Goal: Use online tool/utility: Utilize a website feature to perform a specific function

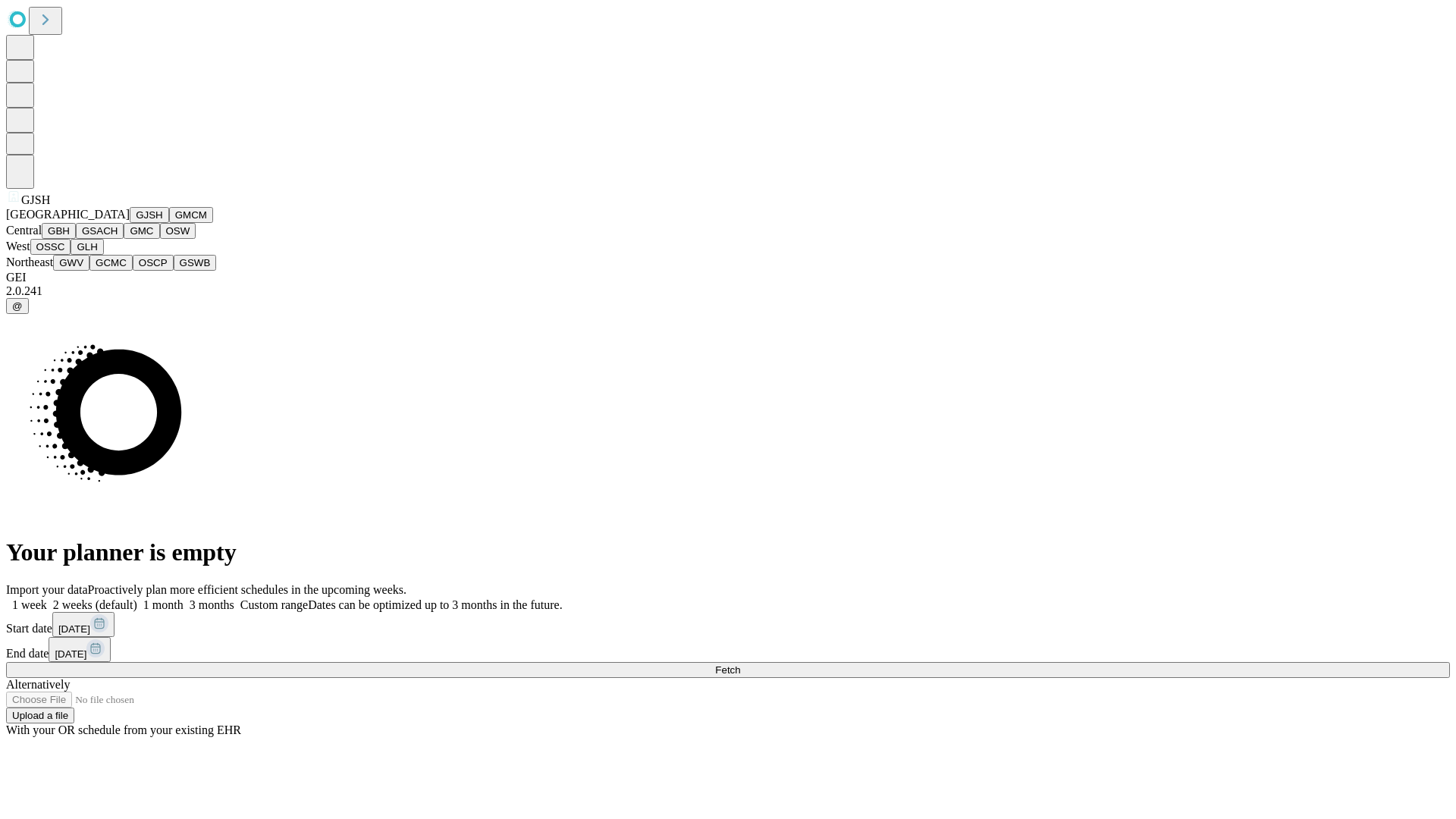
click at [130, 223] on button "GJSH" at bounding box center [150, 214] width 40 height 16
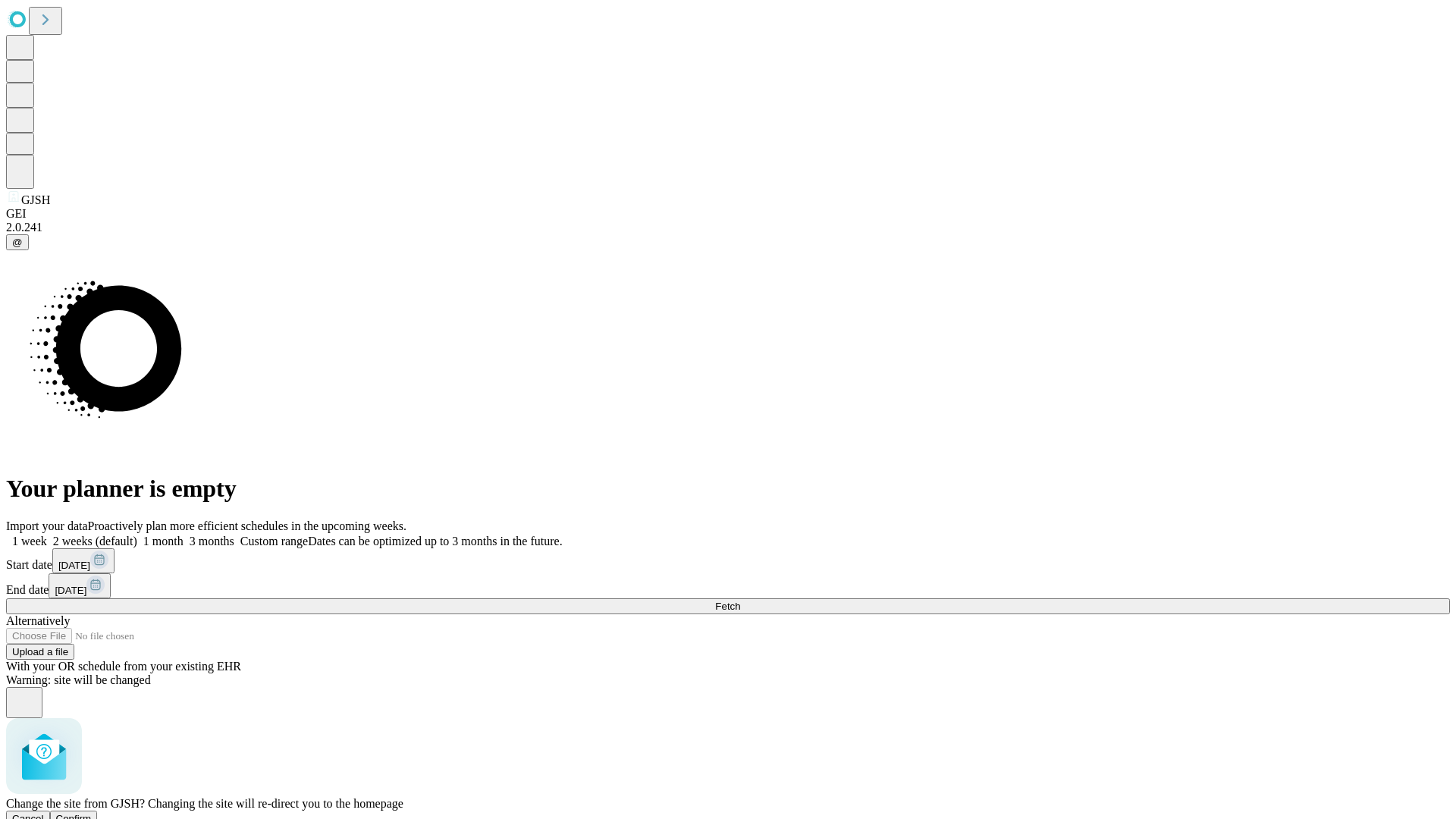
click at [92, 813] on span "Confirm" at bounding box center [73, 818] width 35 height 11
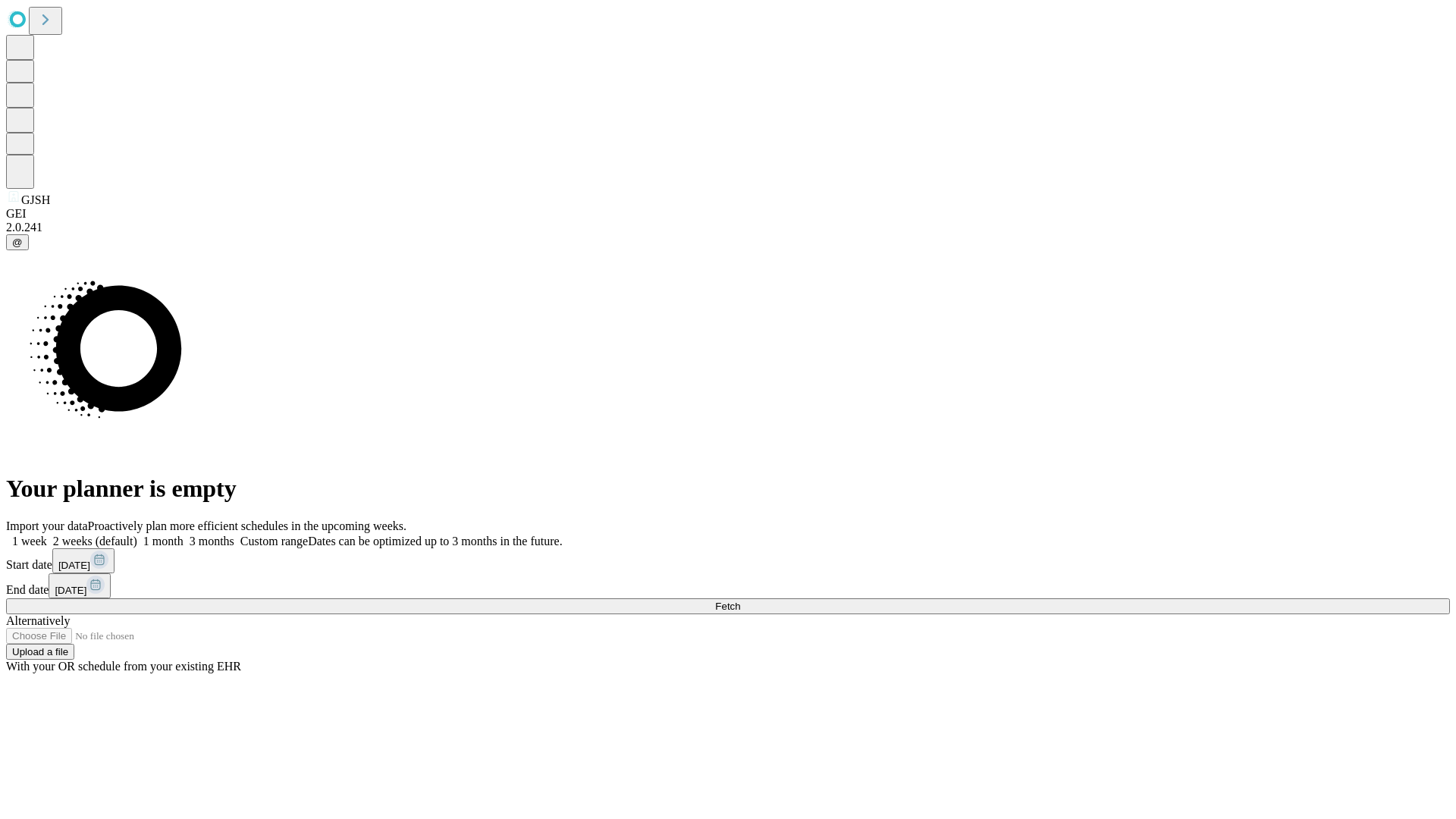
click at [183, 534] on label "1 month" at bounding box center [161, 541] width 47 height 13
click at [740, 601] on span "Fetch" at bounding box center [727, 606] width 25 height 11
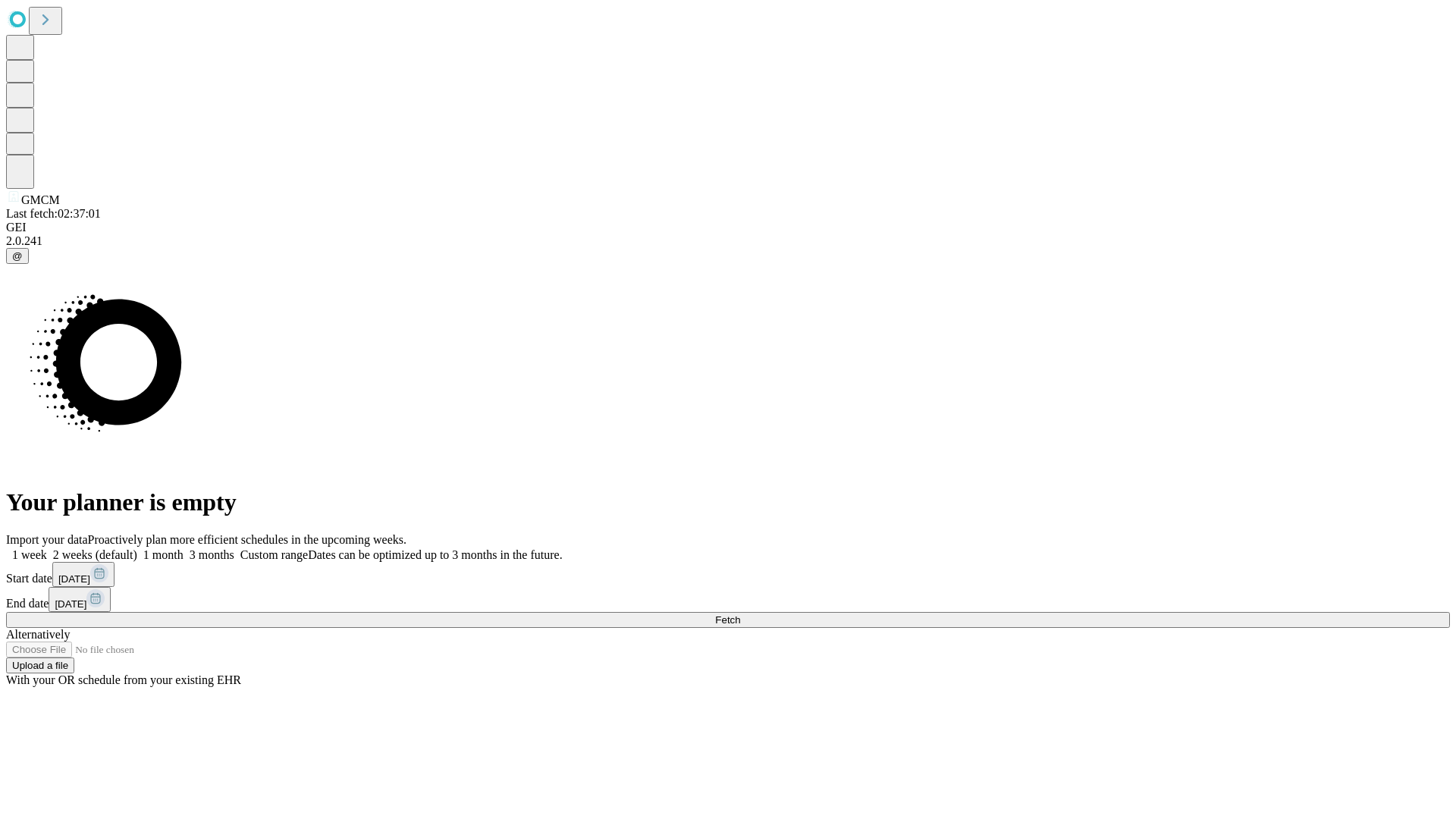
click at [183, 548] on label "1 month" at bounding box center [161, 554] width 47 height 13
click at [740, 614] on span "Fetch" at bounding box center [727, 619] width 25 height 11
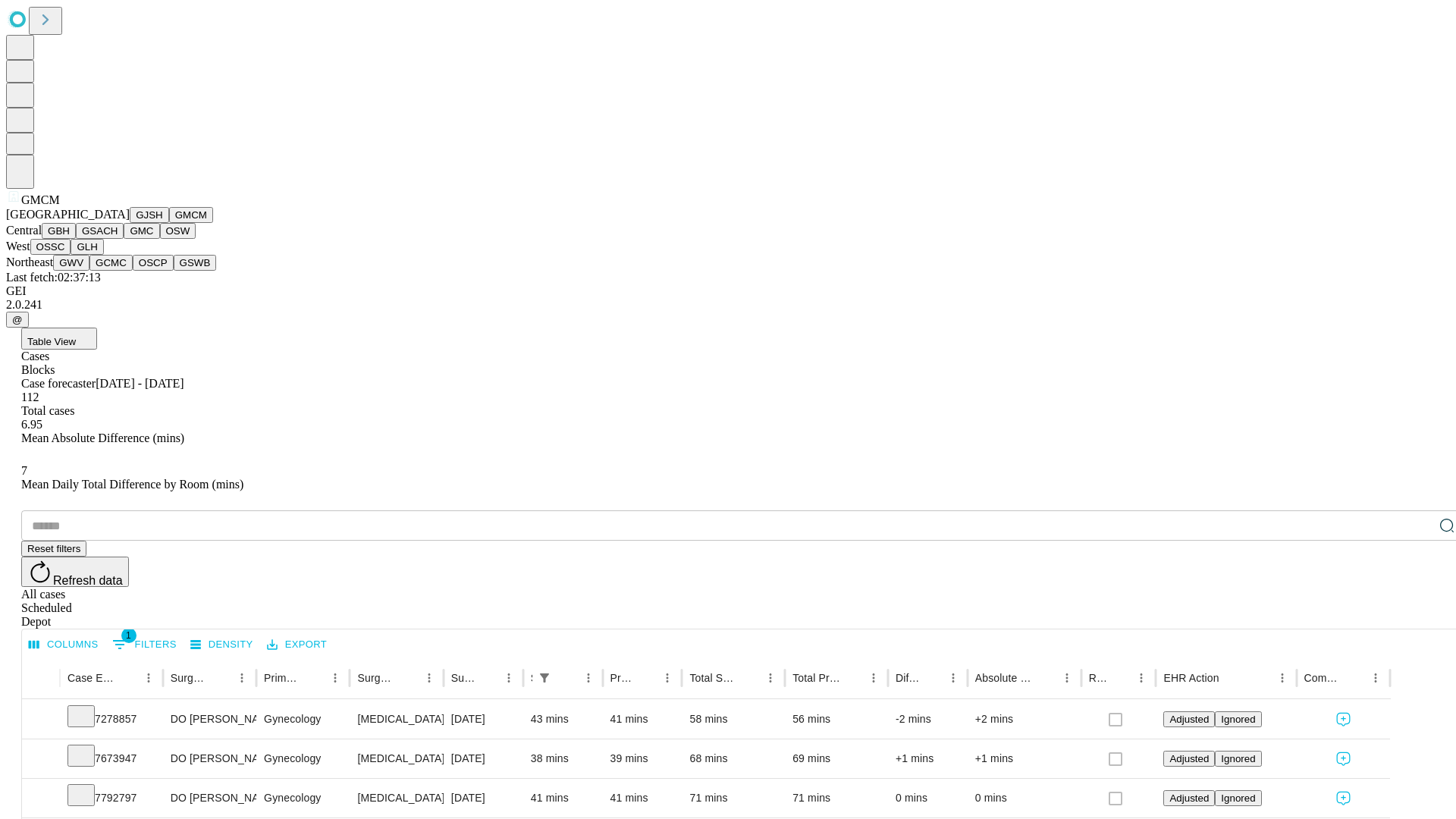
click at [76, 239] on button "GBH" at bounding box center [58, 231] width 34 height 16
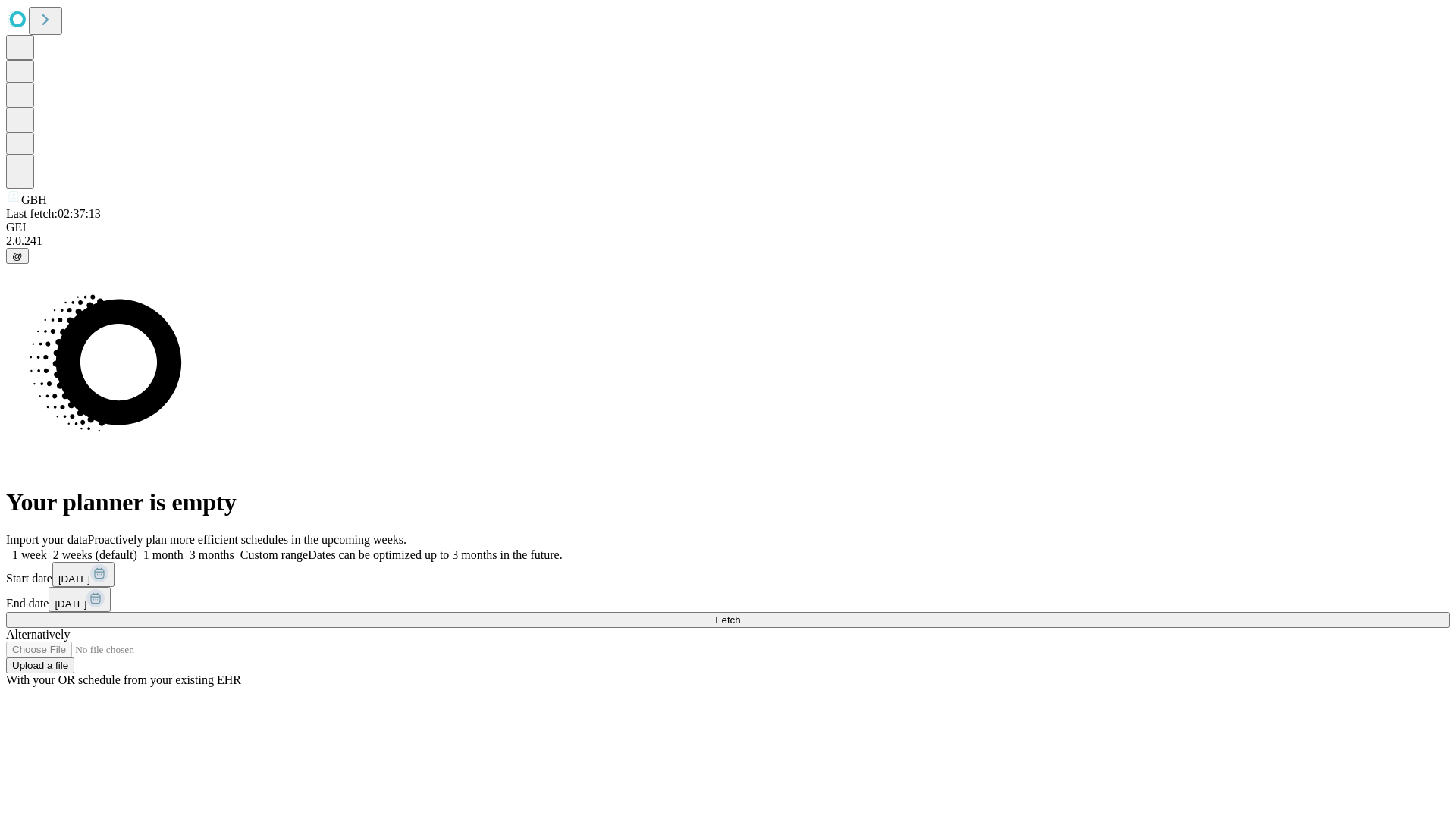
click at [183, 548] on label "1 month" at bounding box center [161, 554] width 47 height 13
click at [740, 614] on span "Fetch" at bounding box center [727, 619] width 25 height 11
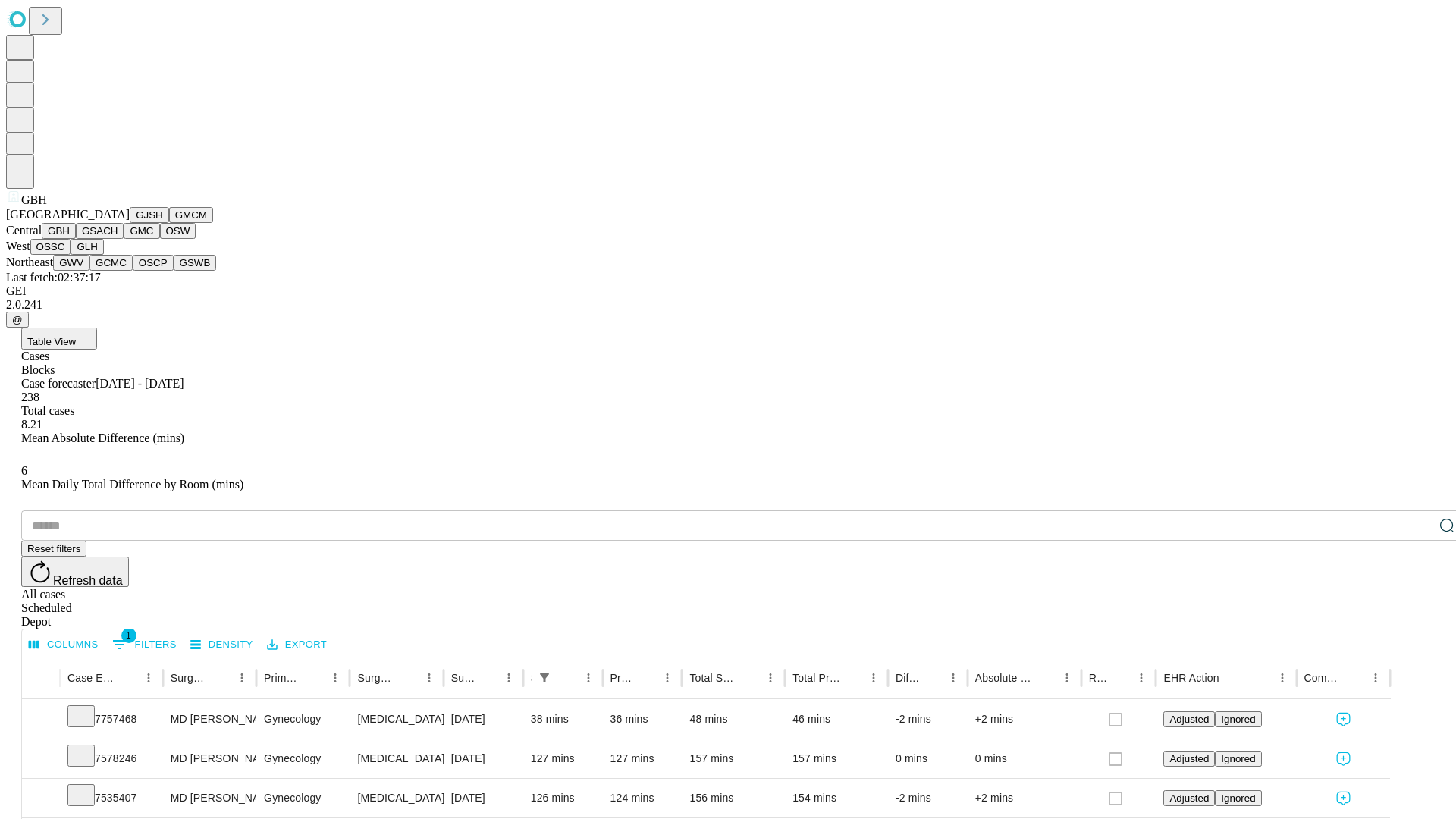
click at [118, 239] on button "GSACH" at bounding box center [99, 231] width 48 height 16
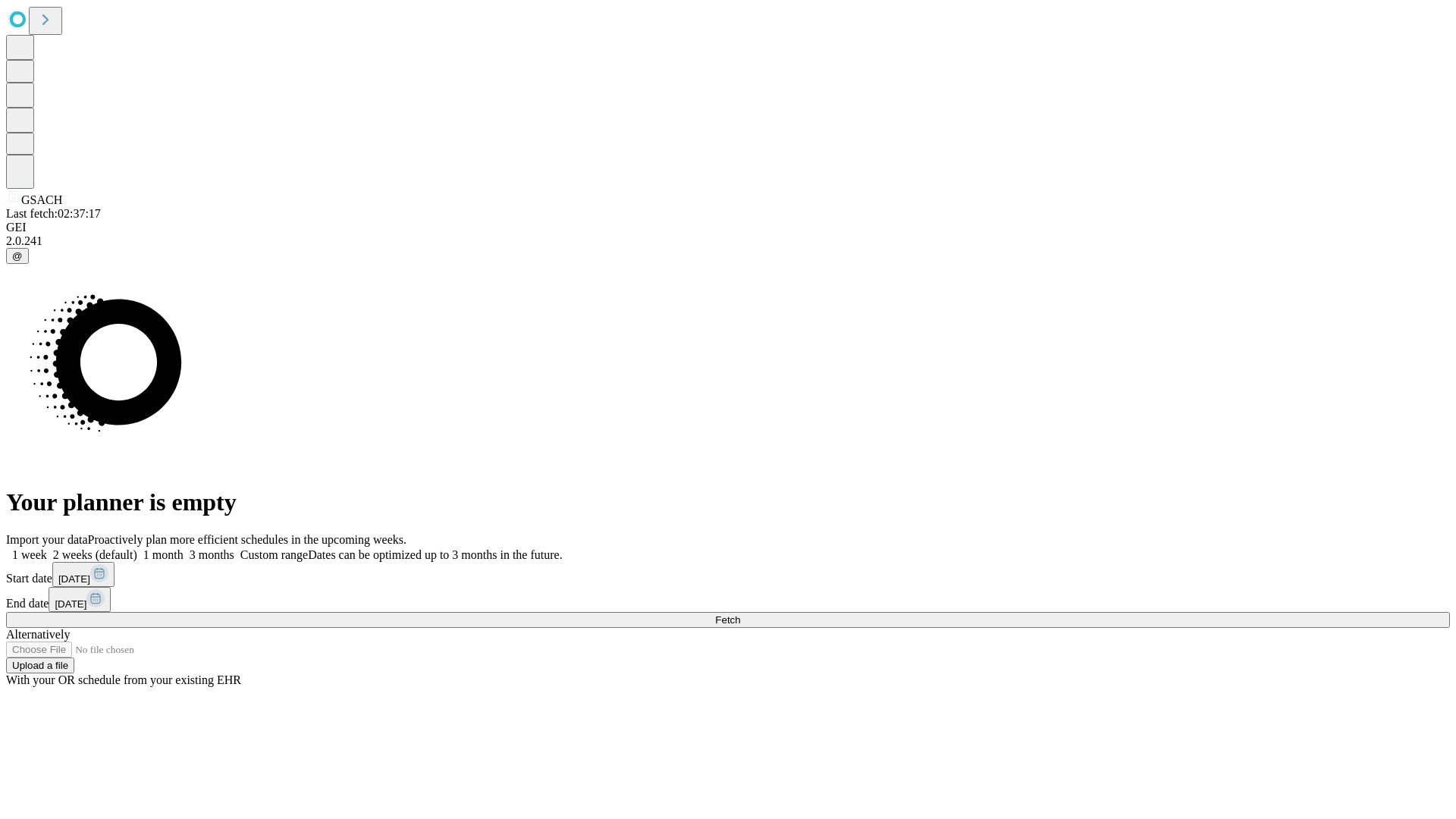
click at [740, 614] on span "Fetch" at bounding box center [727, 619] width 25 height 11
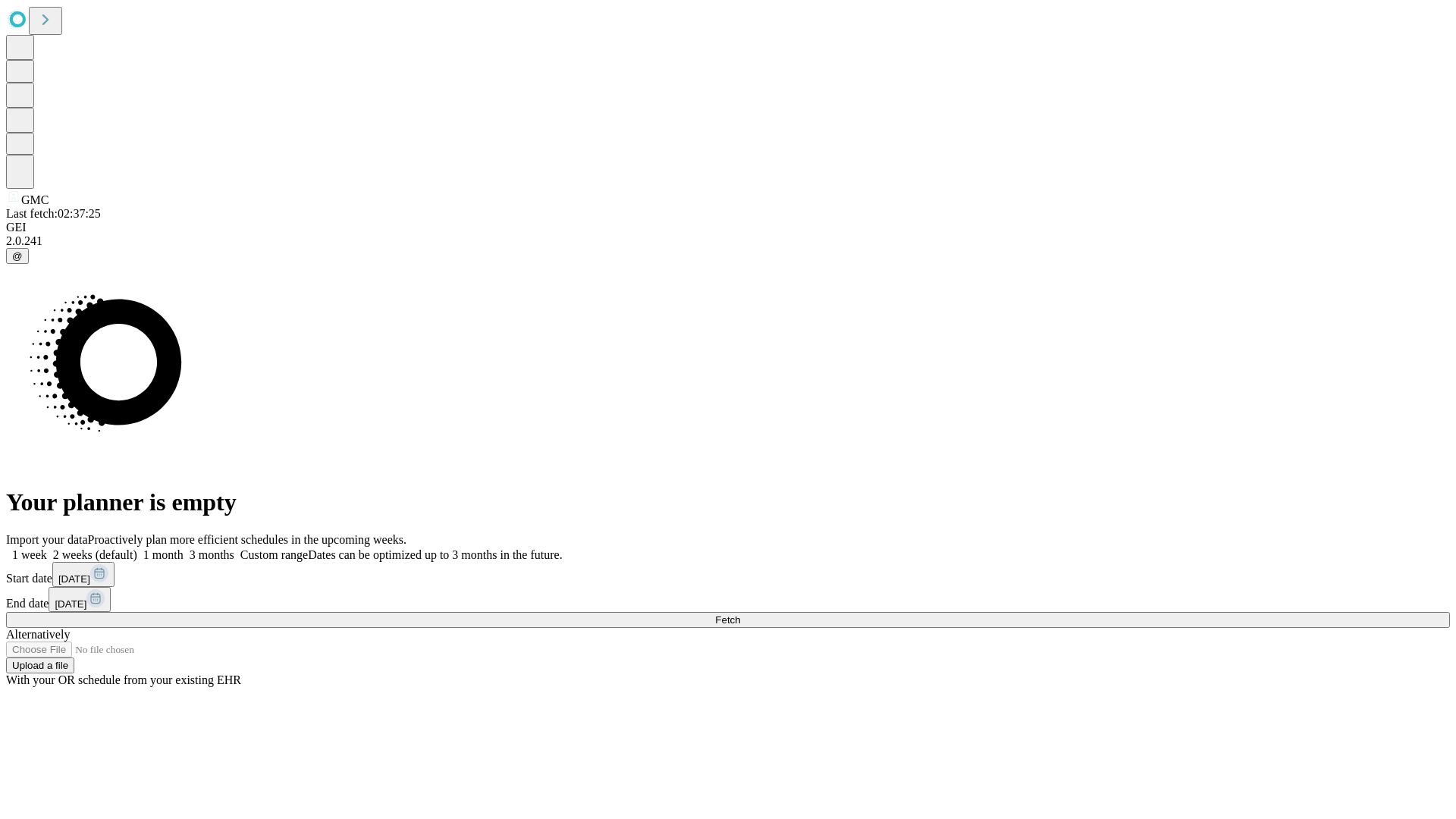
click at [183, 548] on label "1 month" at bounding box center [161, 554] width 47 height 13
click at [740, 614] on span "Fetch" at bounding box center [727, 619] width 25 height 11
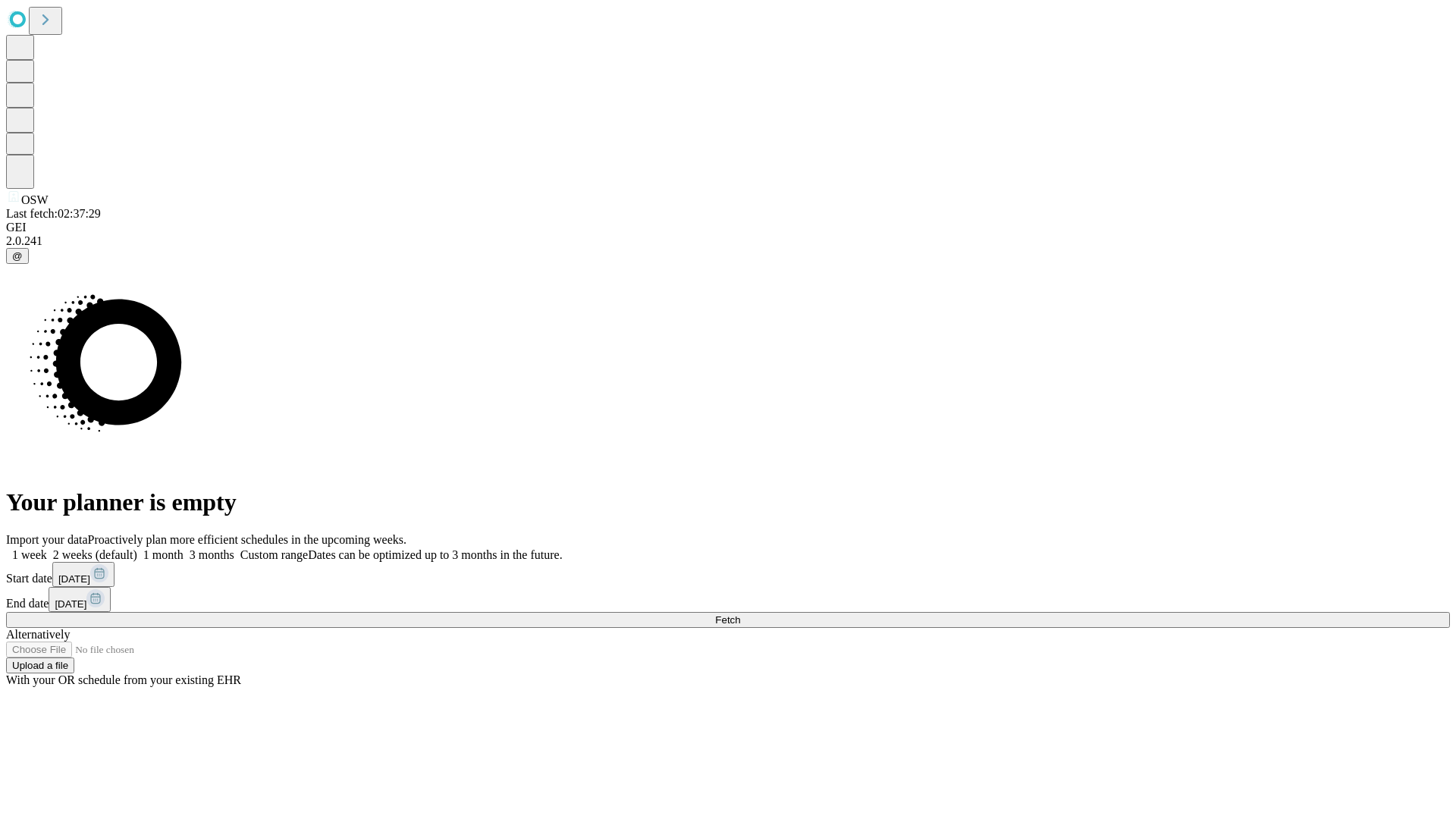
click at [183, 548] on label "1 month" at bounding box center [161, 554] width 47 height 13
click at [740, 614] on span "Fetch" at bounding box center [727, 619] width 25 height 11
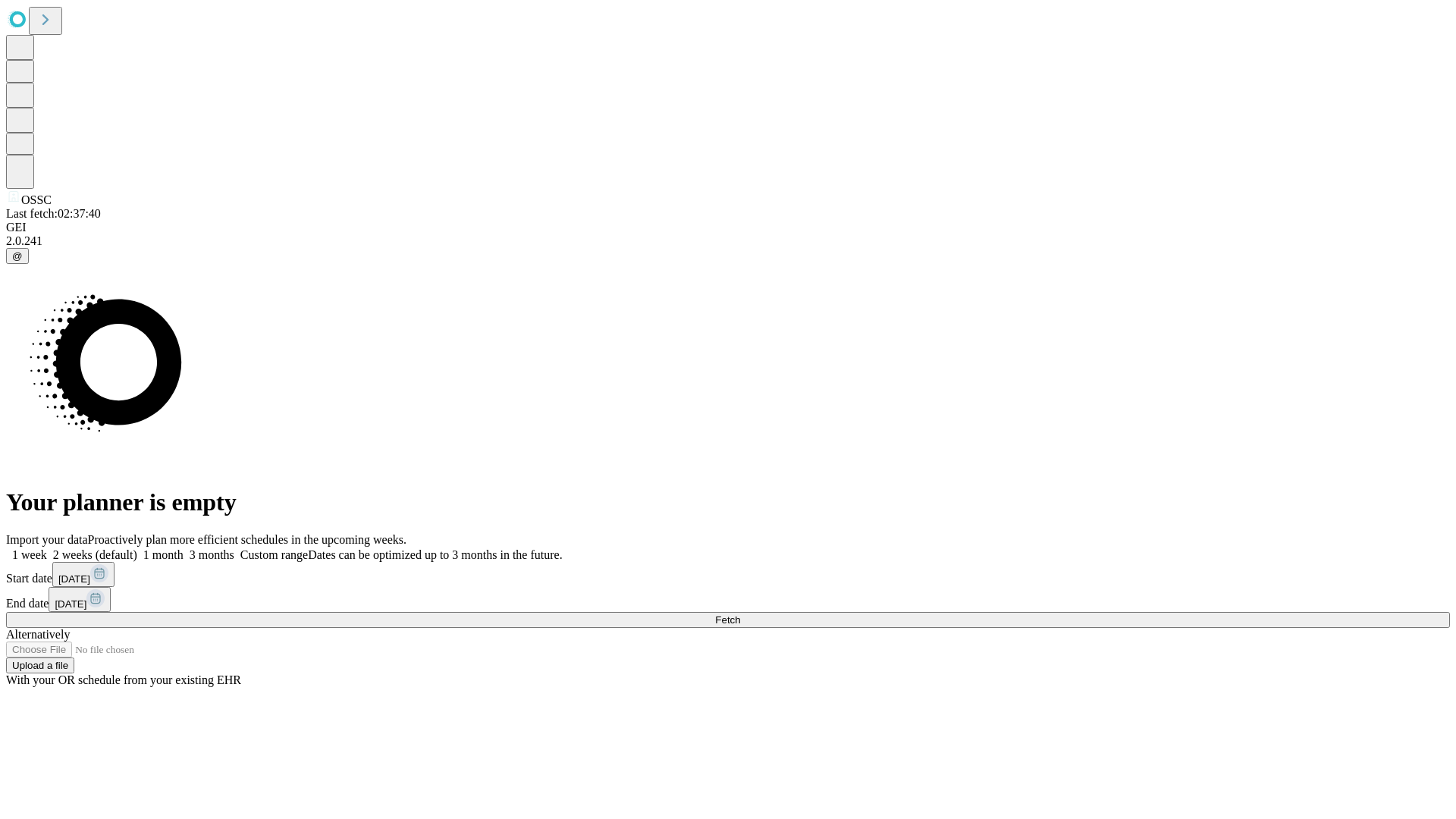
click at [183, 548] on label "1 month" at bounding box center [161, 554] width 47 height 13
click at [740, 614] on span "Fetch" at bounding box center [727, 619] width 25 height 11
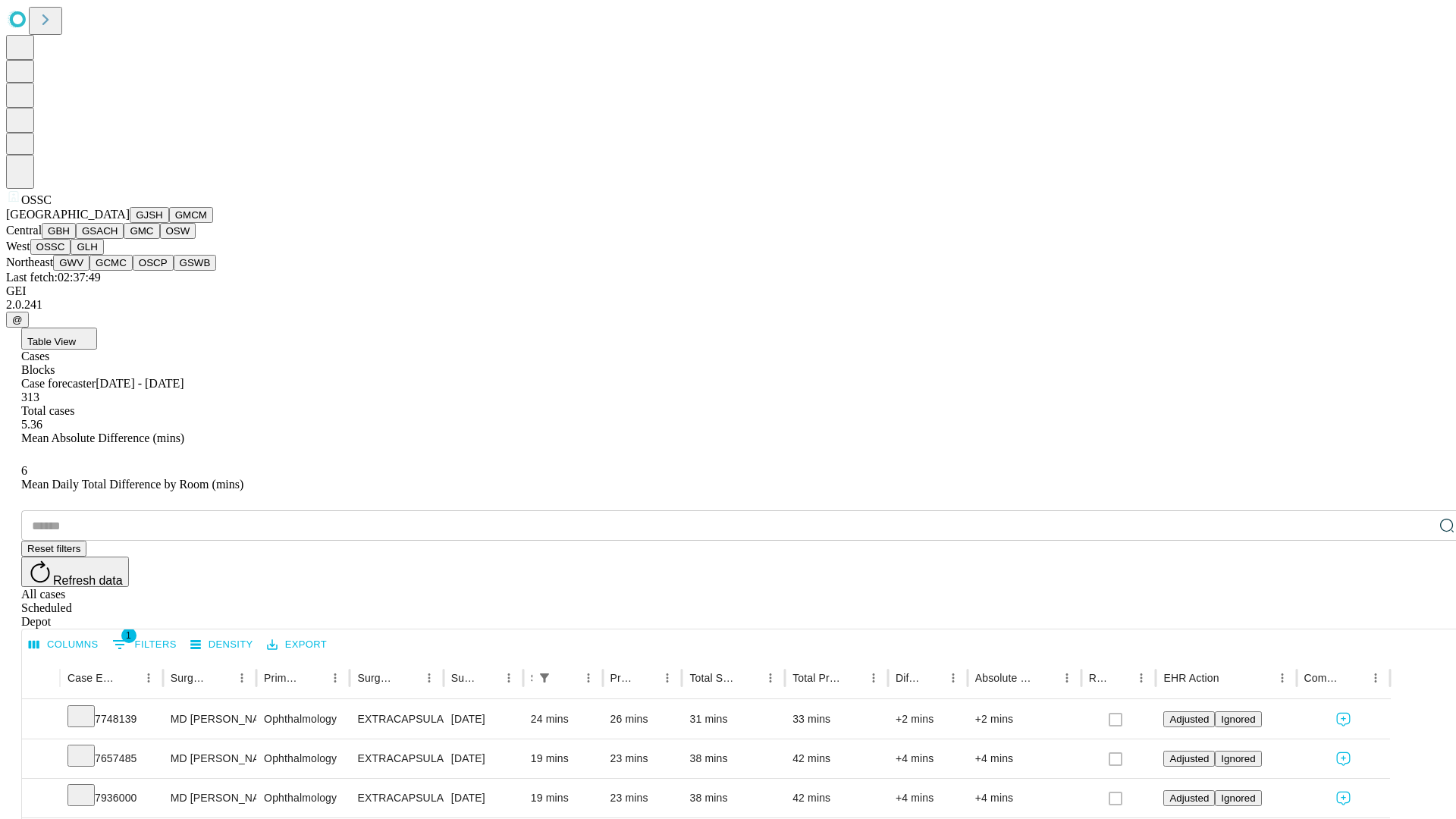
click at [103, 255] on button "GLH" at bounding box center [87, 246] width 33 height 16
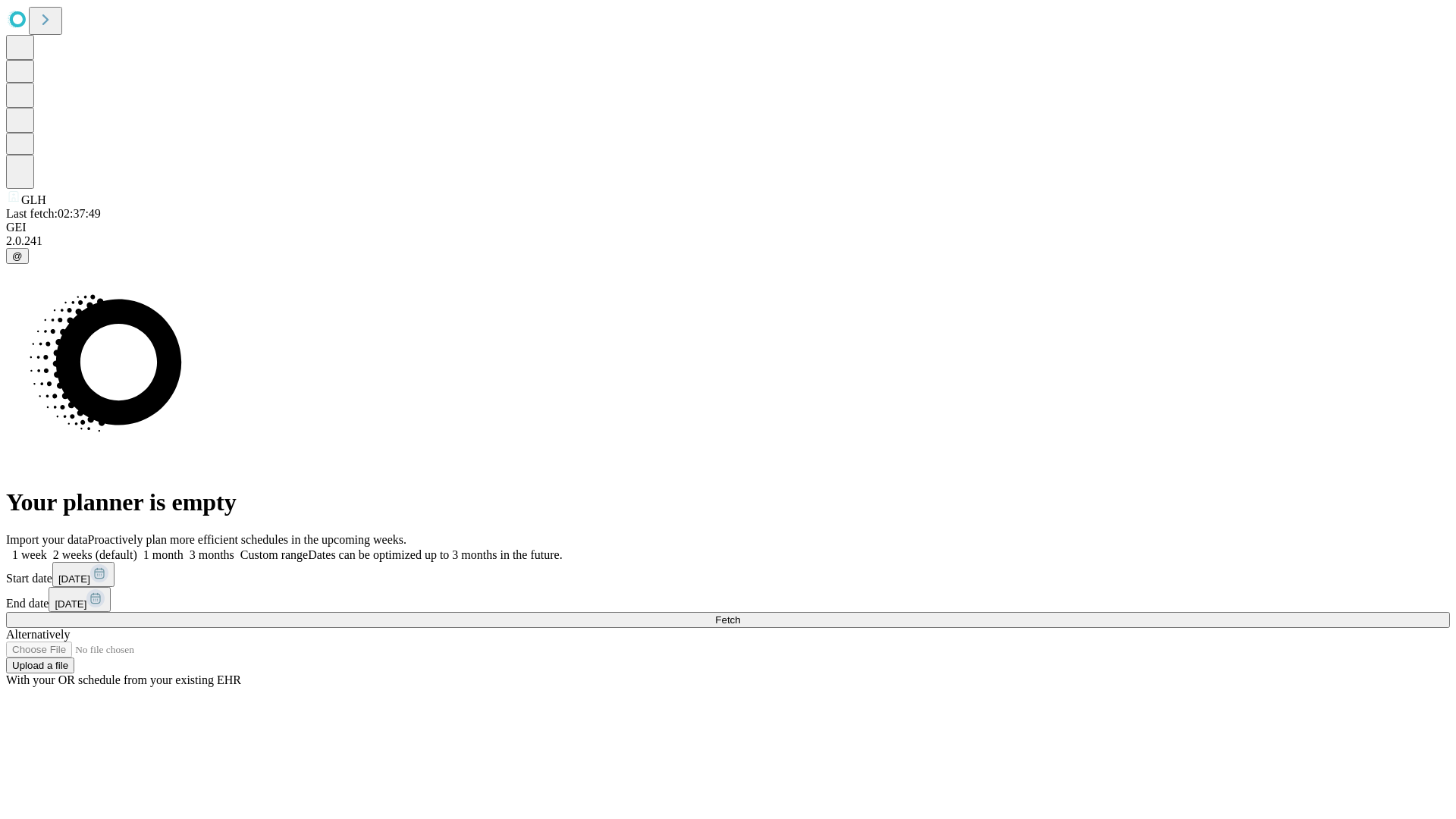
click at [183, 548] on label "1 month" at bounding box center [161, 554] width 47 height 13
click at [740, 614] on span "Fetch" at bounding box center [727, 619] width 25 height 11
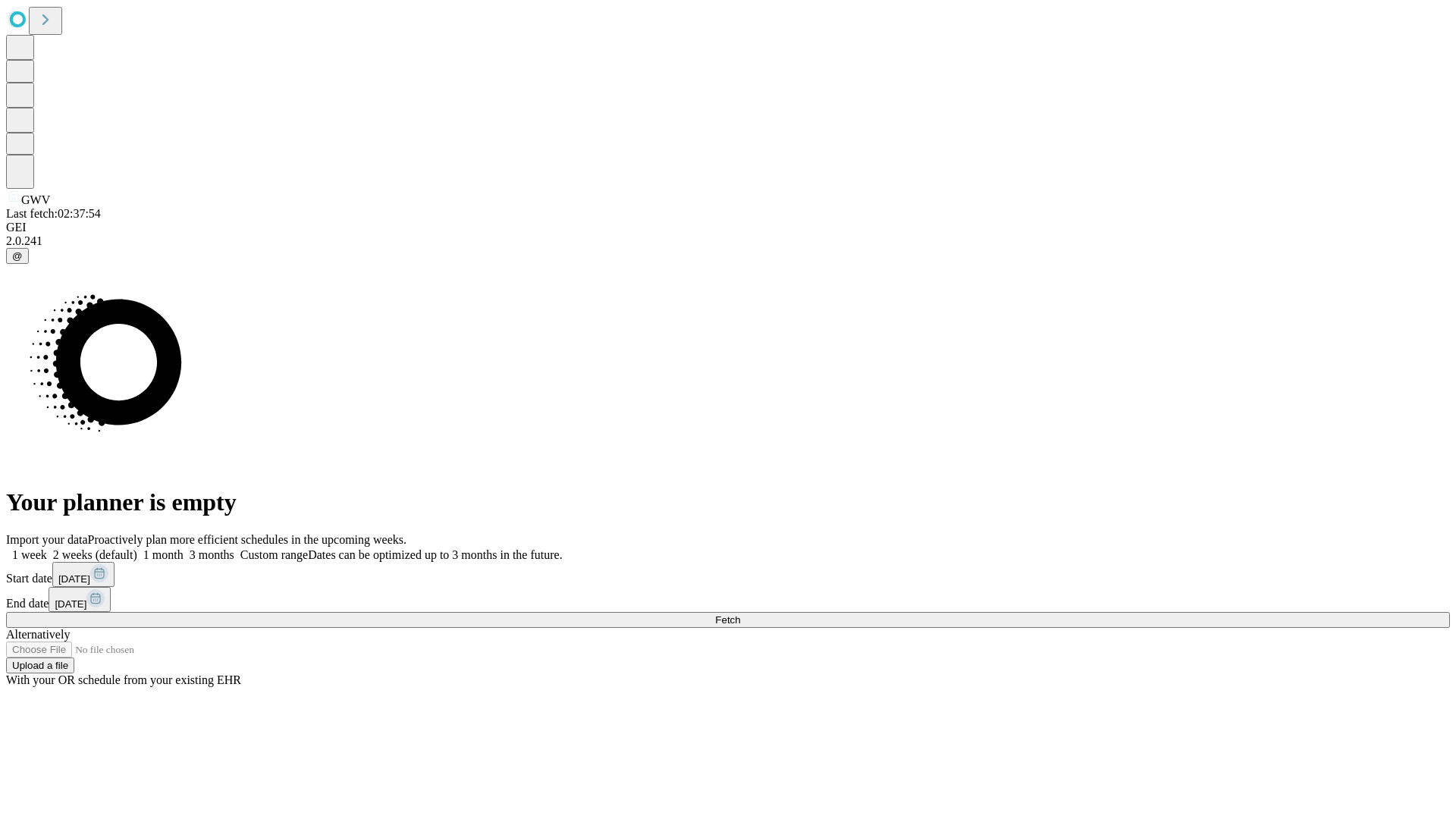
click at [740, 614] on span "Fetch" at bounding box center [727, 619] width 25 height 11
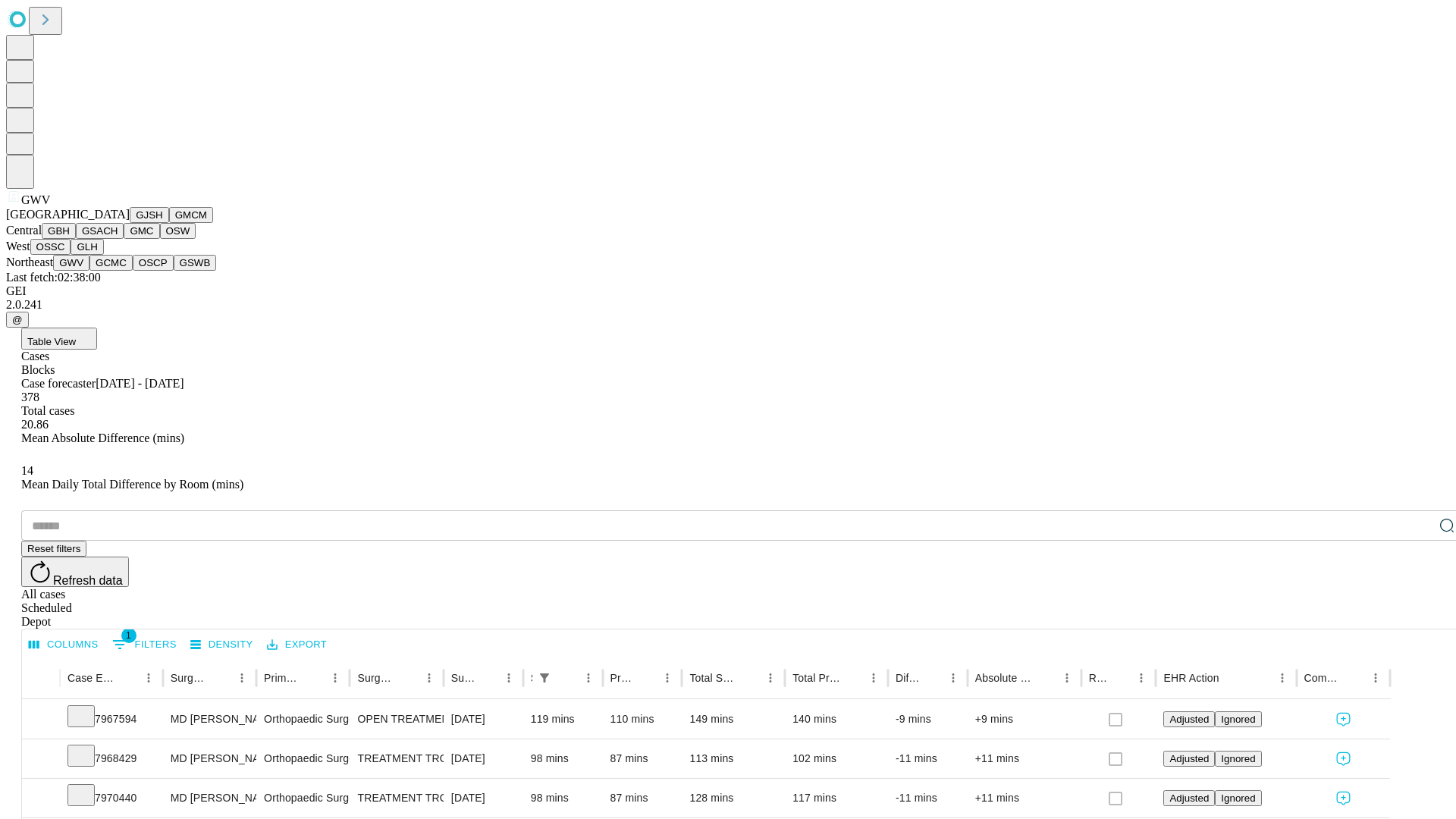
click at [118, 271] on button "GCMC" at bounding box center [111, 263] width 43 height 16
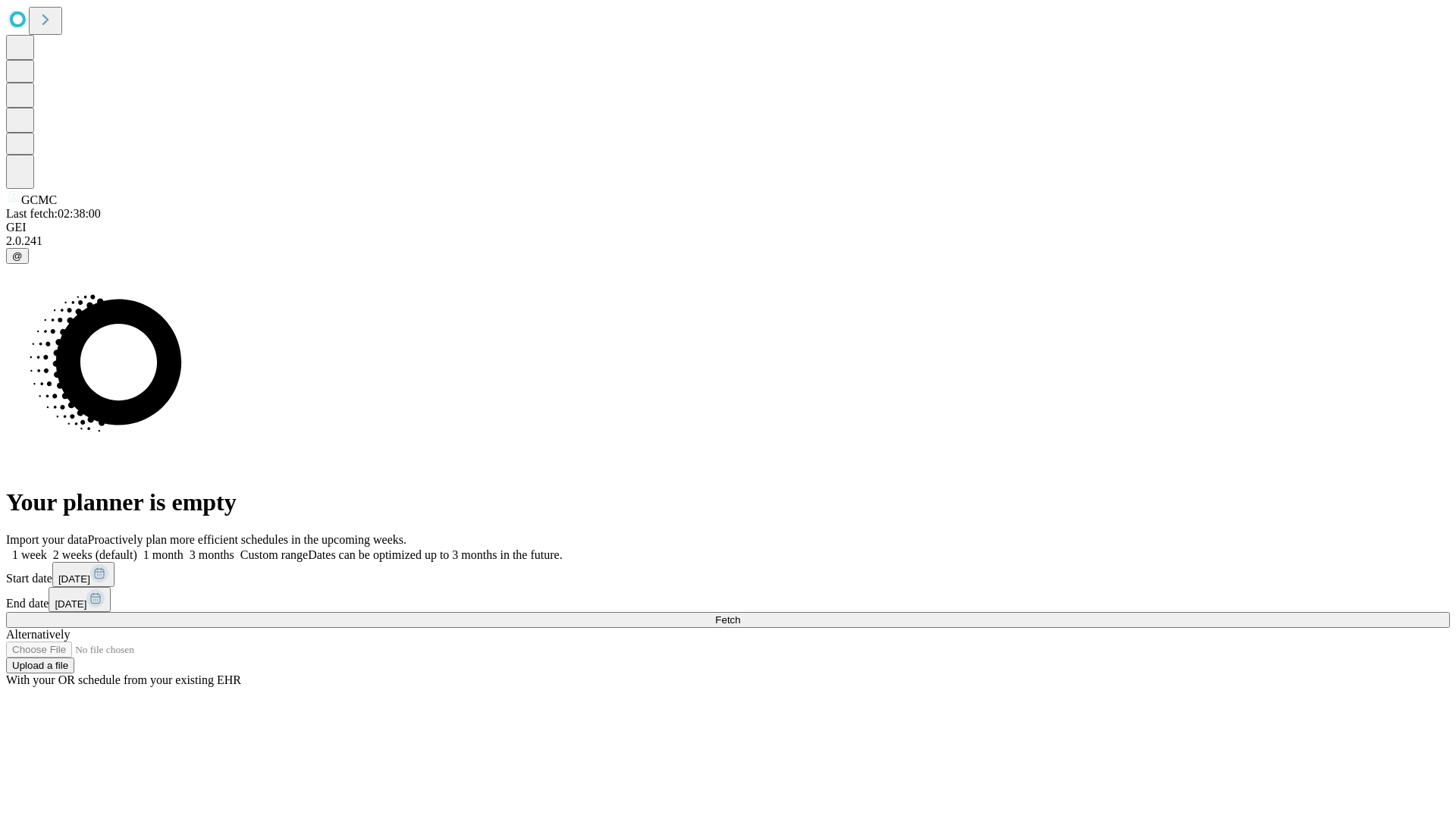
click at [183, 548] on label "1 month" at bounding box center [161, 554] width 47 height 13
click at [740, 614] on span "Fetch" at bounding box center [727, 619] width 25 height 11
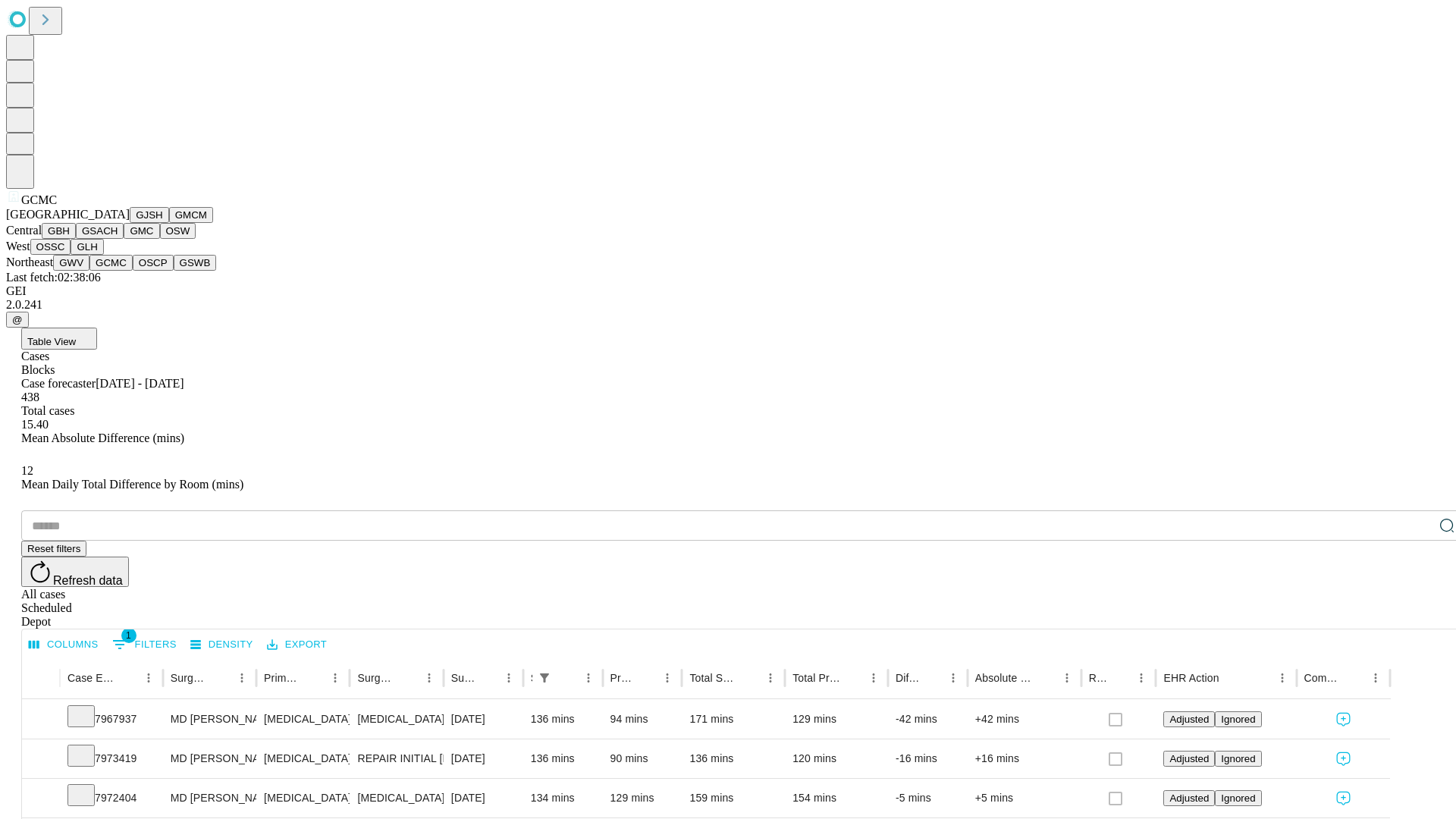
click at [132, 271] on button "OSCP" at bounding box center [152, 263] width 41 height 16
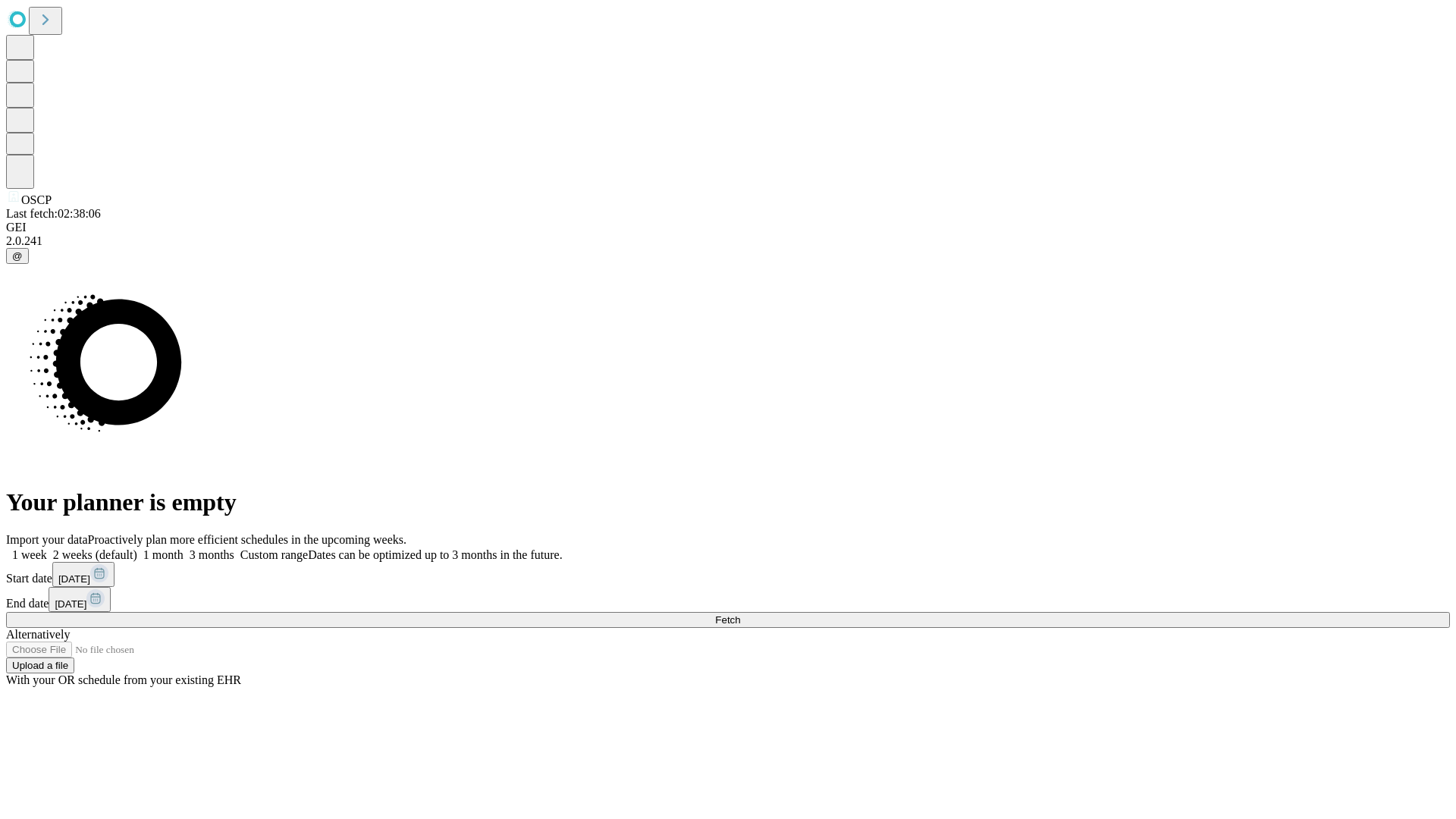
click at [183, 548] on label "1 month" at bounding box center [161, 554] width 47 height 13
click at [740, 614] on span "Fetch" at bounding box center [727, 619] width 25 height 11
